Goal: Contribute content

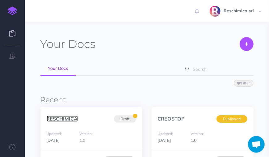
click at [63, 119] on link "RESCHIMICA" at bounding box center [62, 118] width 31 height 6
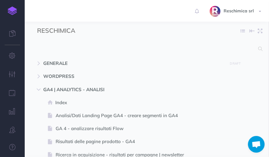
select select "null"
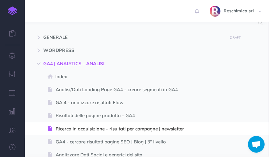
scroll to position [25, 0]
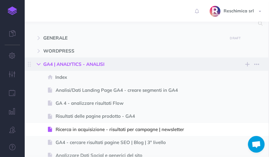
click at [41, 65] on button "button" at bounding box center [38, 63] width 11 height 7
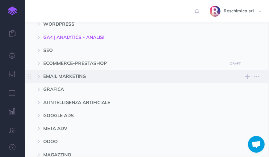
scroll to position [52, 0]
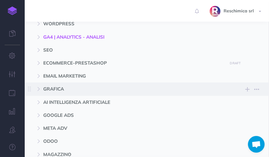
click at [52, 90] on span "GRAFICA" at bounding box center [133, 88] width 180 height 7
select select "null"
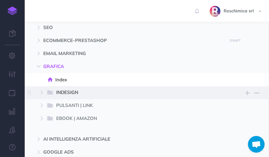
scroll to position [82, 0]
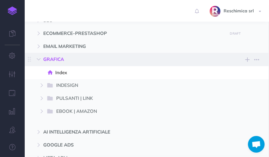
click at [51, 57] on span "GRAFICA" at bounding box center [133, 59] width 180 height 7
click at [249, 60] on icon "button" at bounding box center [247, 59] width 4 height 7
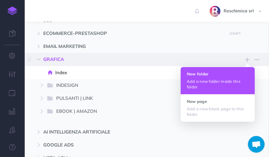
click at [207, 79] on p "Add a new folder inside this folder" at bounding box center [218, 83] width 62 height 11
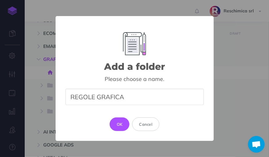
type input "REGOLE GRAFICA"
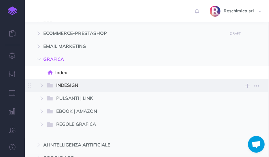
select select "null"
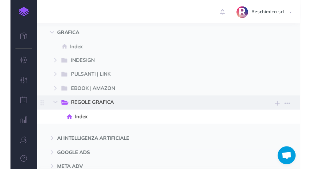
scroll to position [112, 0]
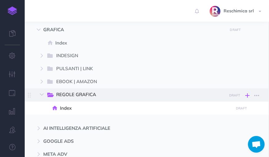
click at [245, 94] on icon "button" at bounding box center [247, 95] width 4 height 7
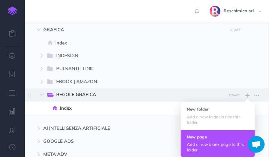
click at [203, 138] on h4 "New page" at bounding box center [218, 136] width 62 height 4
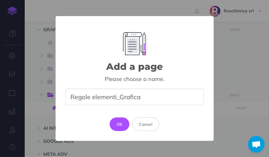
type input "Regole elementi_Grafica"
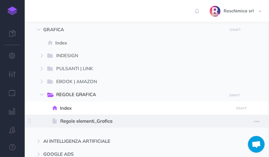
select select "null"
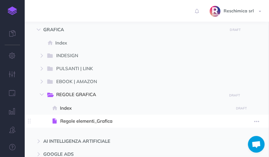
click at [101, 123] on span "Regole elementi_Grafica" at bounding box center [145, 120] width 171 height 7
click at [89, 125] on span at bounding box center [147, 120] width 244 height 13
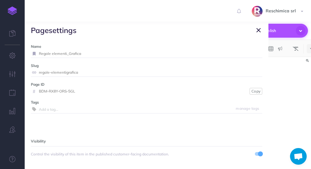
click at [257, 30] on icon "button" at bounding box center [258, 30] width 4 height 7
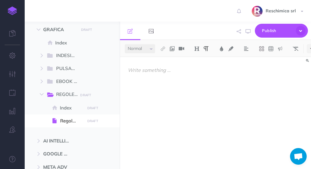
click at [181, 80] on div at bounding box center [215, 110] width 191 height 106
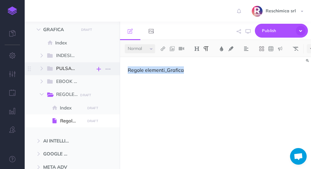
drag, startPoint x: 121, startPoint y: 72, endPoint x: 98, endPoint y: 71, distance: 22.2
click at [98, 72] on div "RESCHIMICA Collapse all Expand all Expand to root folders GENERALE DRAFT Publis…" at bounding box center [168, 95] width 286 height 147
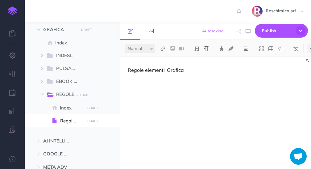
click at [201, 83] on div "Regole elementi_Grafica" at bounding box center [215, 110] width 191 height 106
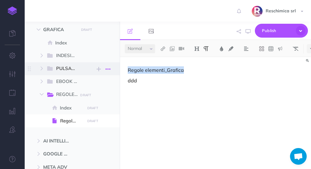
drag, startPoint x: 182, startPoint y: 72, endPoint x: 103, endPoint y: 71, distance: 79.0
click at [103, 71] on div "RESCHIMICA Collapse all Expand all Expand to root folders GENERALE DRAFT Publis…" at bounding box center [168, 95] width 286 height 147
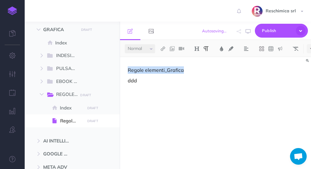
click at [129, 51] on select "Small Normal Large" at bounding box center [140, 48] width 31 height 9
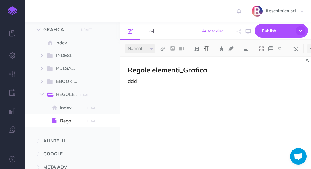
click at [168, 80] on p "ddd" at bounding box center [216, 80] width 176 height 7
drag, startPoint x: 144, startPoint y: 83, endPoint x: 123, endPoint y: 83, distance: 21.6
click at [123, 83] on div "Regole elementi_Grafica ddd" at bounding box center [215, 110] width 191 height 106
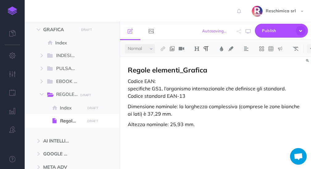
click at [191, 95] on p "Codice EAN: specifiche GS1, l’organismo internazionale che definisce gli standa…" at bounding box center [216, 88] width 176 height 22
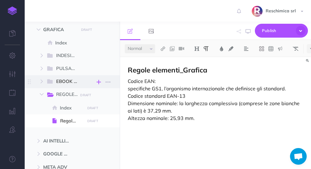
drag, startPoint x: 138, startPoint y: 81, endPoint x: 96, endPoint y: 81, distance: 41.7
click at [96, 81] on div "RESCHIMICA Collapse all Expand all Expand to root folders GENERALE DRAFT Publis…" at bounding box center [168, 95] width 286 height 147
drag, startPoint x: 187, startPoint y: 96, endPoint x: 125, endPoint y: 96, distance: 62.0
click at [125, 96] on div "Regole elementi_Grafica Codice EAN: specifiche GS1, l’organismo internazionale …" at bounding box center [215, 110] width 191 height 106
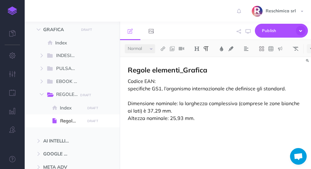
drag, startPoint x: 154, startPoint y: 80, endPoint x: 125, endPoint y: 80, distance: 28.7
click at [125, 80] on div "Regole elementi_Grafica Codice EAN: specifiche GS1, l’organismo internazionale …" at bounding box center [215, 110] width 191 height 106
drag, startPoint x: 166, startPoint y: 81, endPoint x: 133, endPoint y: 77, distance: 33.3
click at [123, 82] on div "Regole elementi_Grafica Codice standard EAN-13 specifiche GS1, l’organismo inte…" at bounding box center [215, 110] width 191 height 106
click at [232, 48] on img at bounding box center [231, 48] width 6 height 5
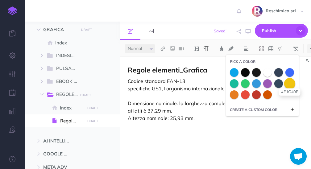
click at [268, 84] on span at bounding box center [289, 83] width 11 height 11
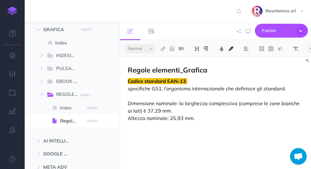
click at [160, 94] on p "Codice standard EAN-13 specifiche GS1, l’organismo internazionale che definisce…" at bounding box center [216, 99] width 176 height 44
click at [144, 90] on p "Codice standard EAN-13 specifiche GS1, l’organismo internazionale che definisce…" at bounding box center [216, 99] width 176 height 44
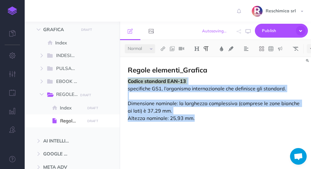
click at [144, 90] on p "Codice standard EAN-13 specifiche GS1, l’organismo internazionale che definisce…" at bounding box center [216, 99] width 176 height 44
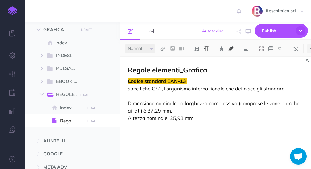
click at [226, 85] on p "Codice standard EAN-13 specifiche GS1, l’organismo internazionale che definisce…" at bounding box center [216, 99] width 176 height 44
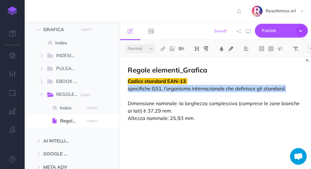
drag, startPoint x: 279, startPoint y: 89, endPoint x: 140, endPoint y: 60, distance: 142.5
click at [129, 92] on p "Codice standard EAN-13 specifiche GS1, l’organismo internazionale che definisce…" at bounding box center [216, 99] width 176 height 44
click at [148, 49] on select "Small Normal Large" at bounding box center [140, 48] width 31 height 9
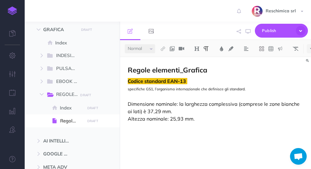
drag, startPoint x: 146, startPoint y: 105, endPoint x: 136, endPoint y: 103, distance: 9.9
click at [146, 105] on p "Codice standard EAN-13 specifiche GS1, l’organismo internazionale che definisce…" at bounding box center [216, 99] width 176 height 45
click at [128, 104] on p "Codice standard EAN-13 specifiche GS1, l’organismo internazionale che definisce…" at bounding box center [216, 99] width 176 height 45
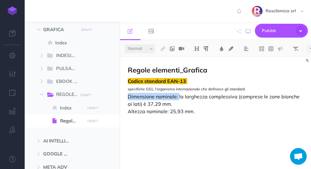
click at [179, 96] on p "Codice standard EAN-13 specifiche GS1, l’organismo internazionale che definisce…" at bounding box center [216, 96] width 176 height 38
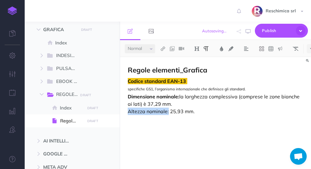
drag, startPoint x: 166, startPoint y: 110, endPoint x: 128, endPoint y: 111, distance: 38.3
click at [128, 111] on p "Codice standard EAN-13 specifiche GS1, l’organismo internazionale che definisce…" at bounding box center [216, 96] width 176 height 38
click at [214, 114] on p "Codice standard EAN-13 specifiche GS1, l’organismo internazionale che definisce…" at bounding box center [216, 96] width 176 height 38
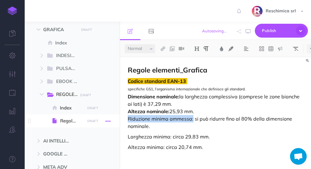
drag, startPoint x: 193, startPoint y: 119, endPoint x: 111, endPoint y: 119, distance: 82.1
click at [111, 119] on div "RESCHIMICA Collapse all Expand all Expand to root folders GENERALE DRAFT Publis…" at bounding box center [168, 95] width 286 height 147
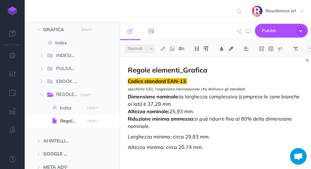
click at [148, 129] on p "Codice standard EAN-13 specifiche GS1, l’organismo internazionale che definisce…" at bounding box center [216, 103] width 176 height 52
click at [130, 138] on p "Larghezza minima: circa 29,83 mm." at bounding box center [216, 136] width 176 height 7
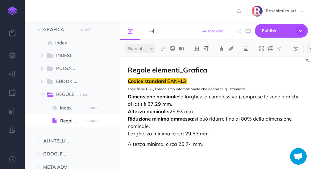
click at [129, 144] on p "Altezza minima: circa 20,74 mm." at bounding box center [216, 143] width 176 height 7
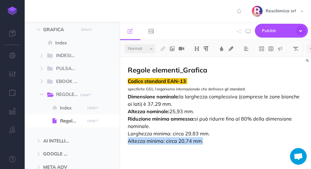
click at [207, 139] on p "Codice standard EAN-13 specifiche GS1, l’organismo internazionale che definisce…" at bounding box center [216, 110] width 176 height 67
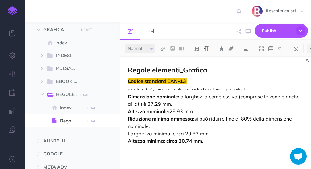
click at [210, 143] on p "Codice standard EAN-13 specifiche GS1, l’organismo internazionale che definisce…" at bounding box center [216, 110] width 176 height 67
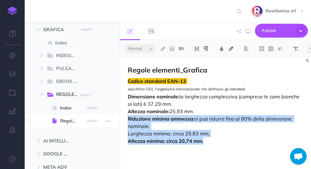
drag, startPoint x: 201, startPoint y: 140, endPoint x: 117, endPoint y: 121, distance: 86.6
click at [117, 121] on div "RESCHIMICA Collapse all Expand all Expand to root folders GENERALE DRAFT Publis…" at bounding box center [168, 95] width 286 height 147
click at [222, 48] on img at bounding box center [222, 48] width 6 height 5
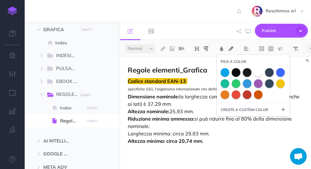
drag, startPoint x: 248, startPoint y: 93, endPoint x: 244, endPoint y: 93, distance: 4.7
click at [248, 93] on span at bounding box center [247, 94] width 9 height 9
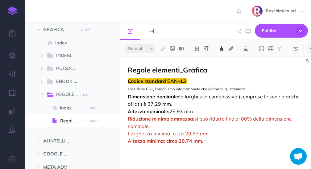
click at [184, 126] on p "Codice standard EAN-13 specifiche GS1, l’organismo internazionale che definisce…" at bounding box center [216, 110] width 176 height 67
drag, startPoint x: 170, startPoint y: 133, endPoint x: 124, endPoint y: 133, distance: 46.0
click at [124, 134] on div "Regole elementi_Grafica Codice standard EAN-13 specifiche GS1, l’organismo inte…" at bounding box center [215, 110] width 191 height 106
drag, startPoint x: 170, startPoint y: 142, endPoint x: 216, endPoint y: 143, distance: 46.0
click at [214, 143] on p "Codice standard EAN-13 specifiche GS1, l’organismo internazionale che definisce…" at bounding box center [216, 110] width 176 height 67
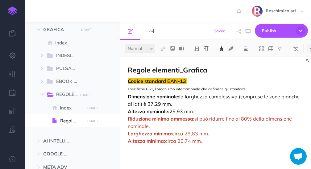
click at [213, 142] on p "Codice standard EAN-13 specifiche GS1, l’organismo internazionale che definisce…" at bounding box center [216, 110] width 176 height 67
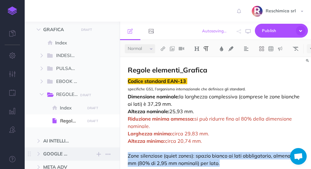
drag, startPoint x: 221, startPoint y: 163, endPoint x: 110, endPoint y: 148, distance: 112.3
click at [109, 153] on div "RESCHIMICA Collapse all Expand all Expand to root folders GENERALE DRAFT Publis…" at bounding box center [168, 95] width 286 height 147
click at [151, 48] on select "Small Normal Large" at bounding box center [140, 48] width 31 height 9
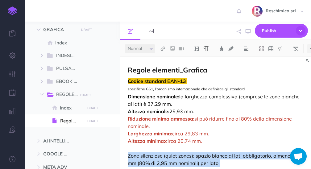
click at [143, 46] on select "Small Normal Large" at bounding box center [140, 48] width 31 height 9
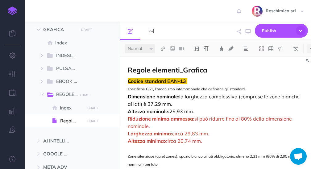
click at [141, 144] on p "Codice standard EAN-13 specifiche GS1, l’organismo internazionale che definisce…" at bounding box center [216, 122] width 176 height 91
click at [128, 156] on span "Zone silenziose (quiet zones): spazio bianco ai lati obbligatorio, almeno 2,31 …" at bounding box center [212, 160] width 168 height 13
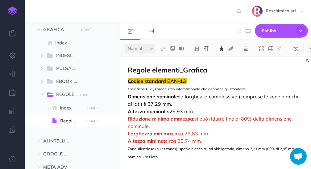
scroll to position [3, 0]
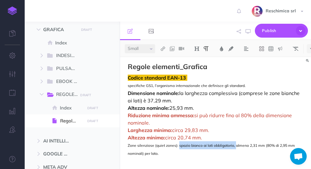
drag, startPoint x: 179, startPoint y: 146, endPoint x: 235, endPoint y: 147, distance: 56.8
click at [235, 147] on span "Zone silenziose (quiet zones): spazio bianco ai lati obbligatorio, almeno 2,31 …" at bounding box center [212, 149] width 168 height 13
click at [196, 127] on span "circa 29,83 mm." at bounding box center [190, 130] width 37 height 6
drag, startPoint x: 185, startPoint y: 151, endPoint x: 126, endPoint y: 92, distance: 83.8
click at [126, 92] on div "Regole elementi_Grafica Codice standard EAN-13 specifiche GS1, l’organismo inte…" at bounding box center [215, 112] width 191 height 116
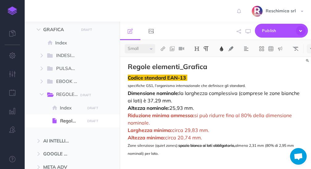
select select "null"
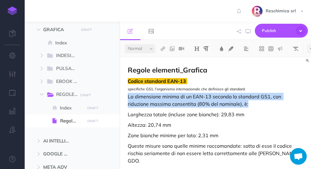
drag, startPoint x: 225, startPoint y: 104, endPoint x: 125, endPoint y: 95, distance: 101.3
click at [125, 95] on div "Regole elementi_Grafica Codice standard EAN-13 specifiche GS1, l’organismo inte…" at bounding box center [215, 117] width 191 height 120
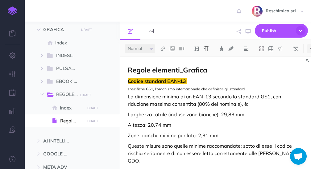
click at [170, 99] on p "Codice standard EAN-13 specifiche GS1, l’organismo internazionale che definisce…" at bounding box center [216, 92] width 176 height 30
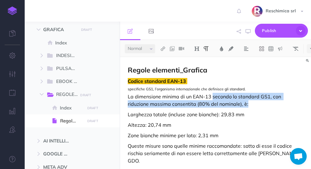
drag, startPoint x: 212, startPoint y: 97, endPoint x: 234, endPoint y: 102, distance: 22.3
click at [234, 102] on p "Codice standard EAN-13 specifiche GS1, l’organismo internazionale che definisce…" at bounding box center [216, 92] width 176 height 30
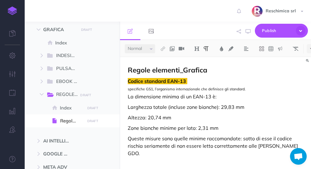
scroll to position [112, 0]
click at [159, 83] on span "Codice standard EAN-13" at bounding box center [157, 81] width 58 height 6
copy span "standard"
click at [216, 156] on div "Regole elementi_Grafica Codice standard EAN-13 specifiche GS1, l’organismo inte…" at bounding box center [215, 113] width 191 height 112
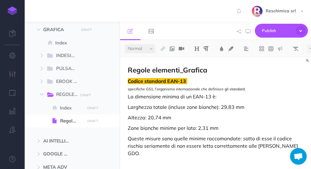
scroll to position [2, 0]
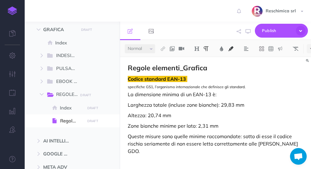
click at [140, 156] on span "standard" at bounding box center [139, 172] width 22 height 6
click at [168, 156] on p "Grandezza font" at bounding box center [216, 161] width 176 height 7
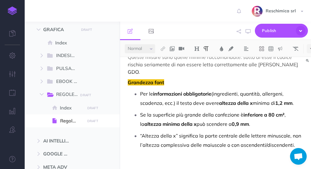
scroll to position [81, 0]
